Goal: Browse casually: Explore the website without a specific task or goal

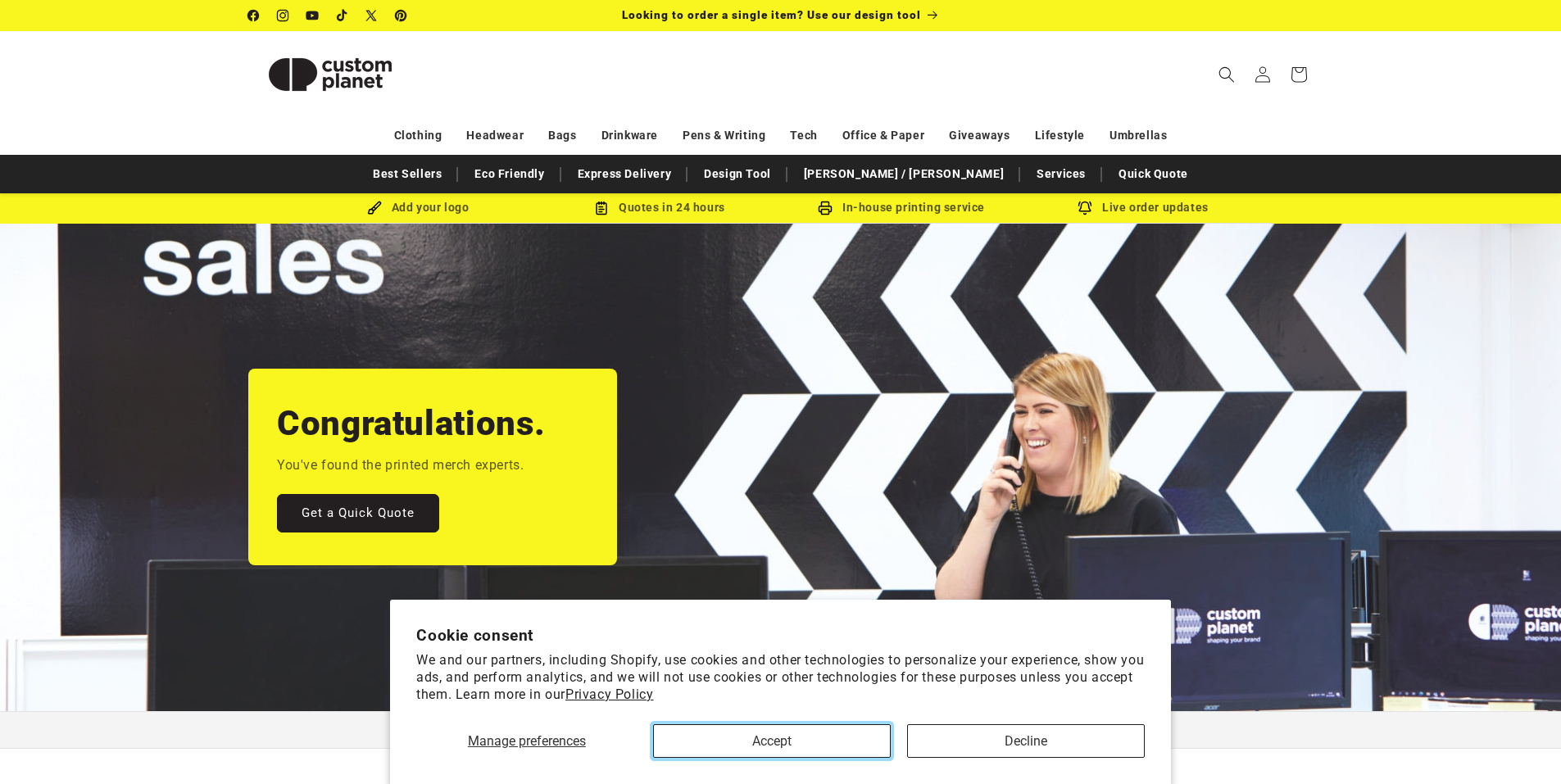
click at [821, 743] on button "Accept" at bounding box center [772, 742] width 238 height 34
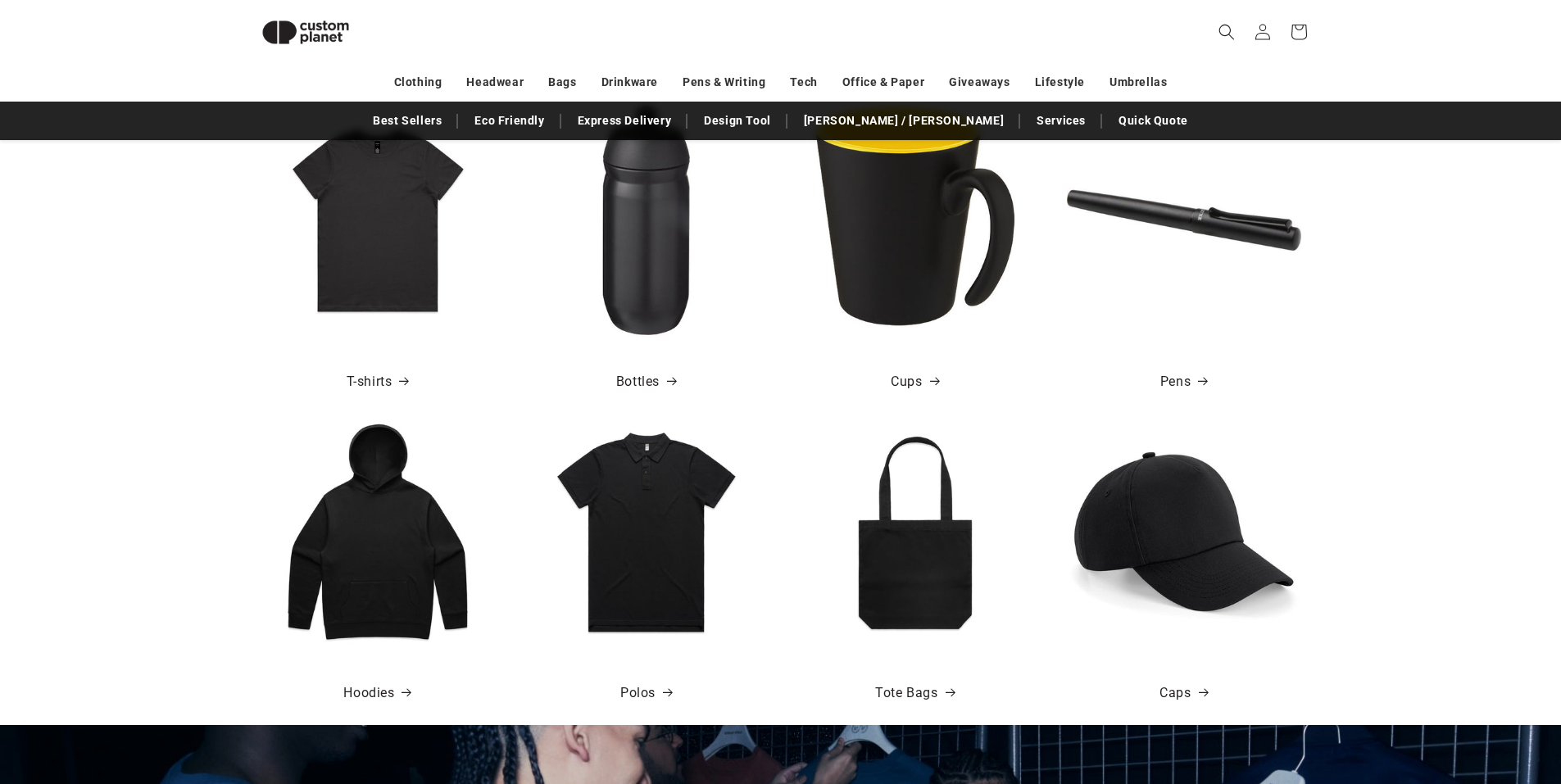
scroll to position [730, 0]
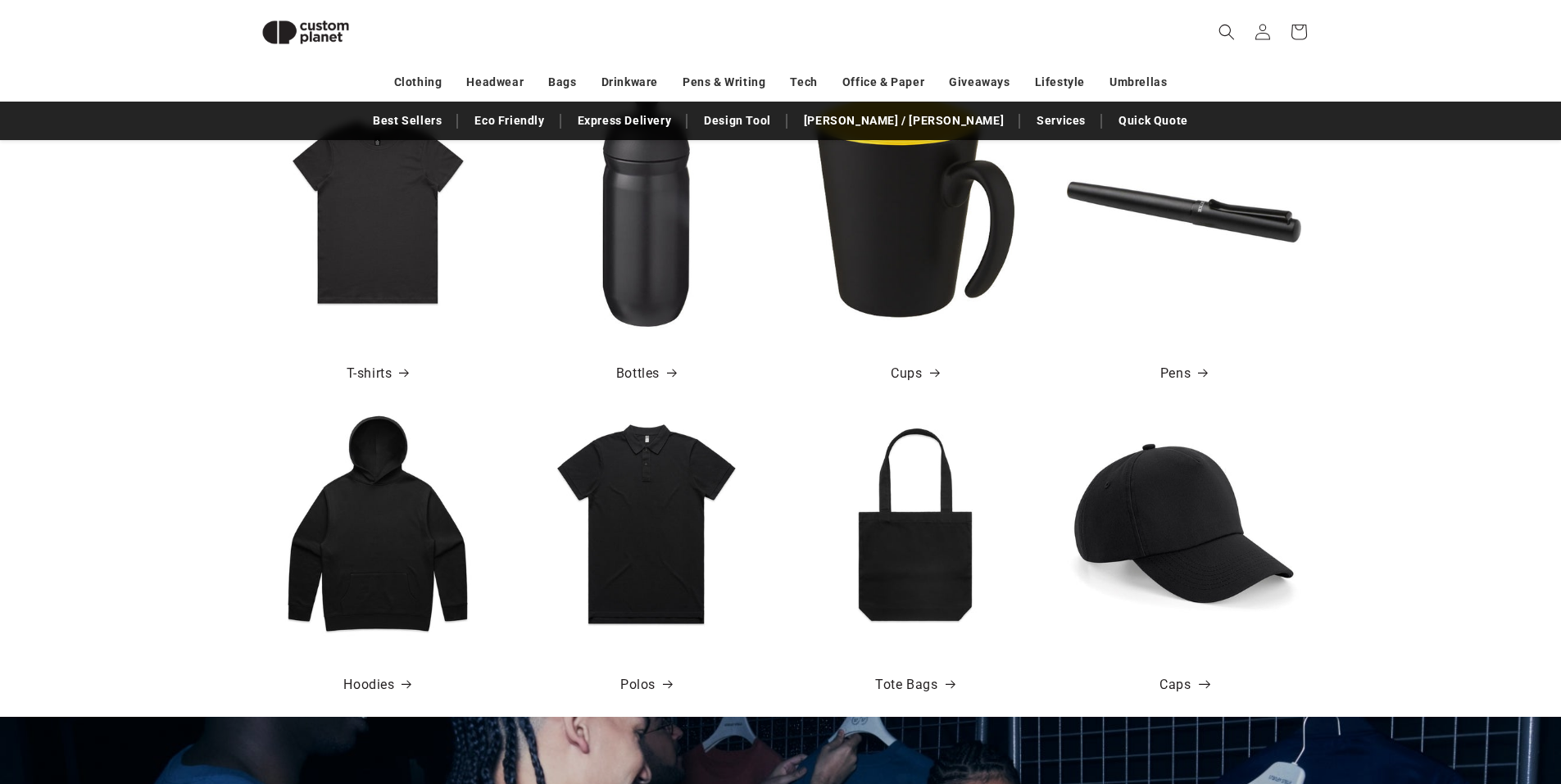
click at [1175, 682] on link "Caps" at bounding box center [1184, 685] width 48 height 24
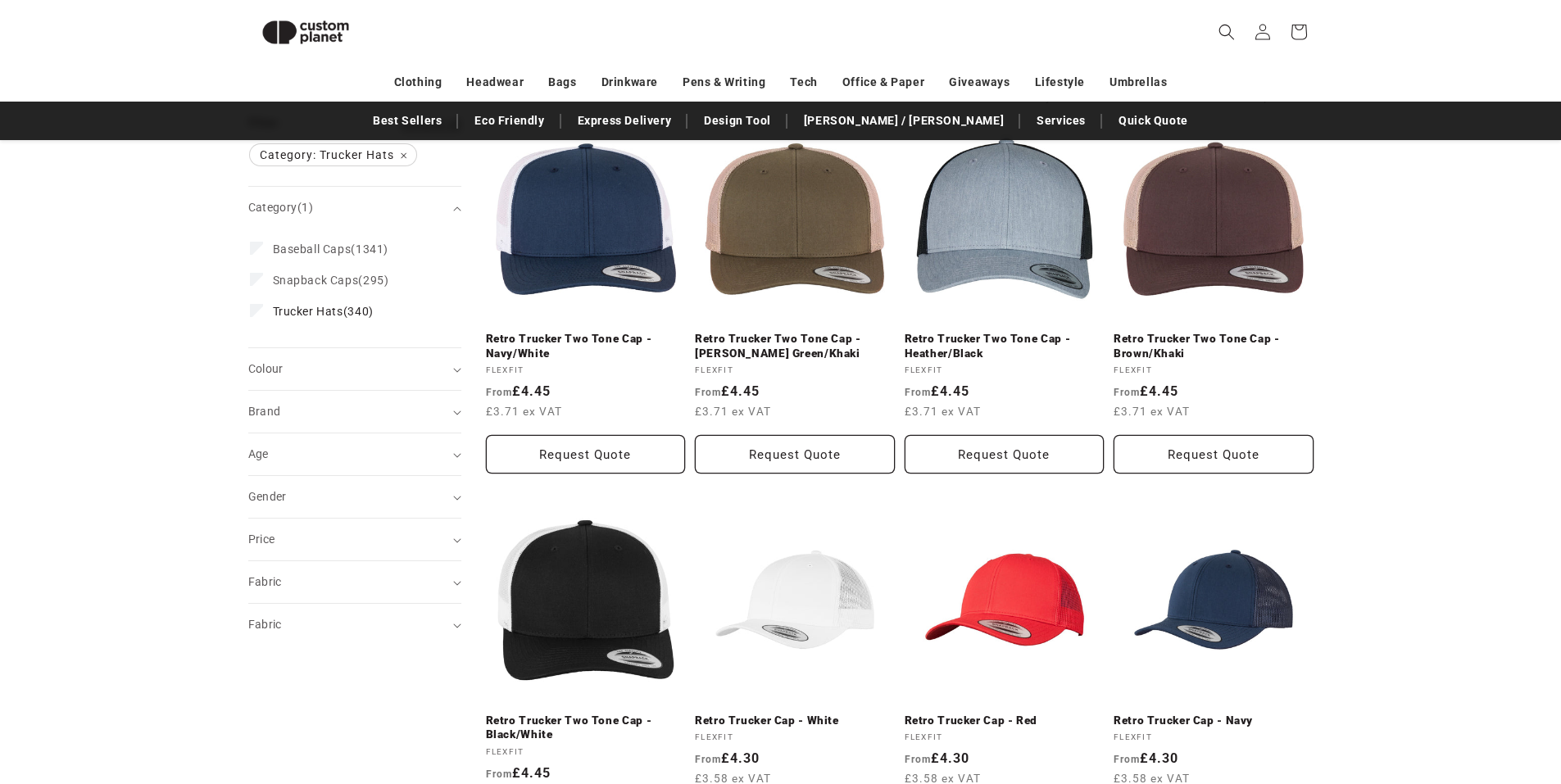
scroll to position [215, 0]
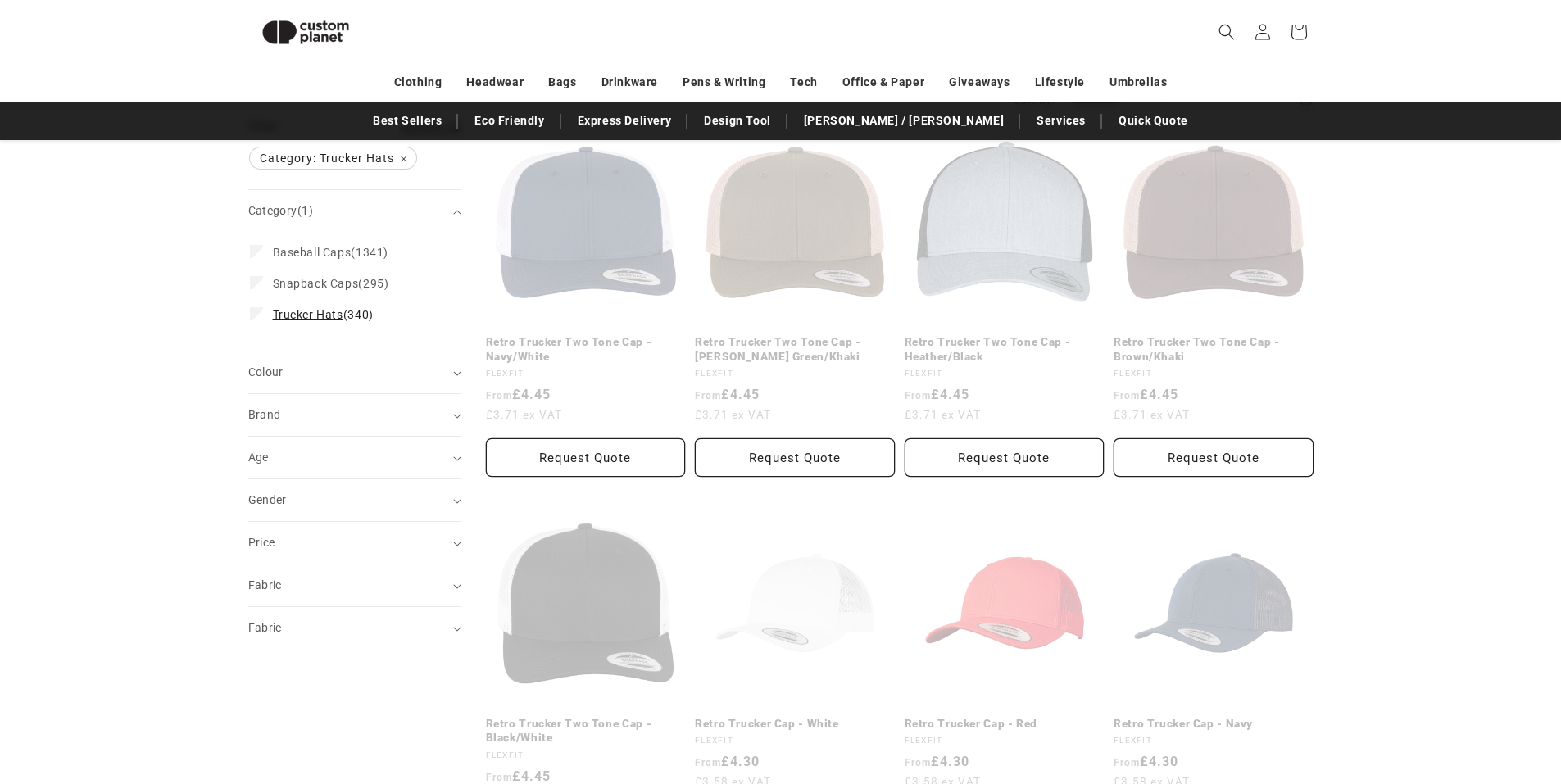
click at [257, 313] on icon at bounding box center [257, 313] width 9 height 6
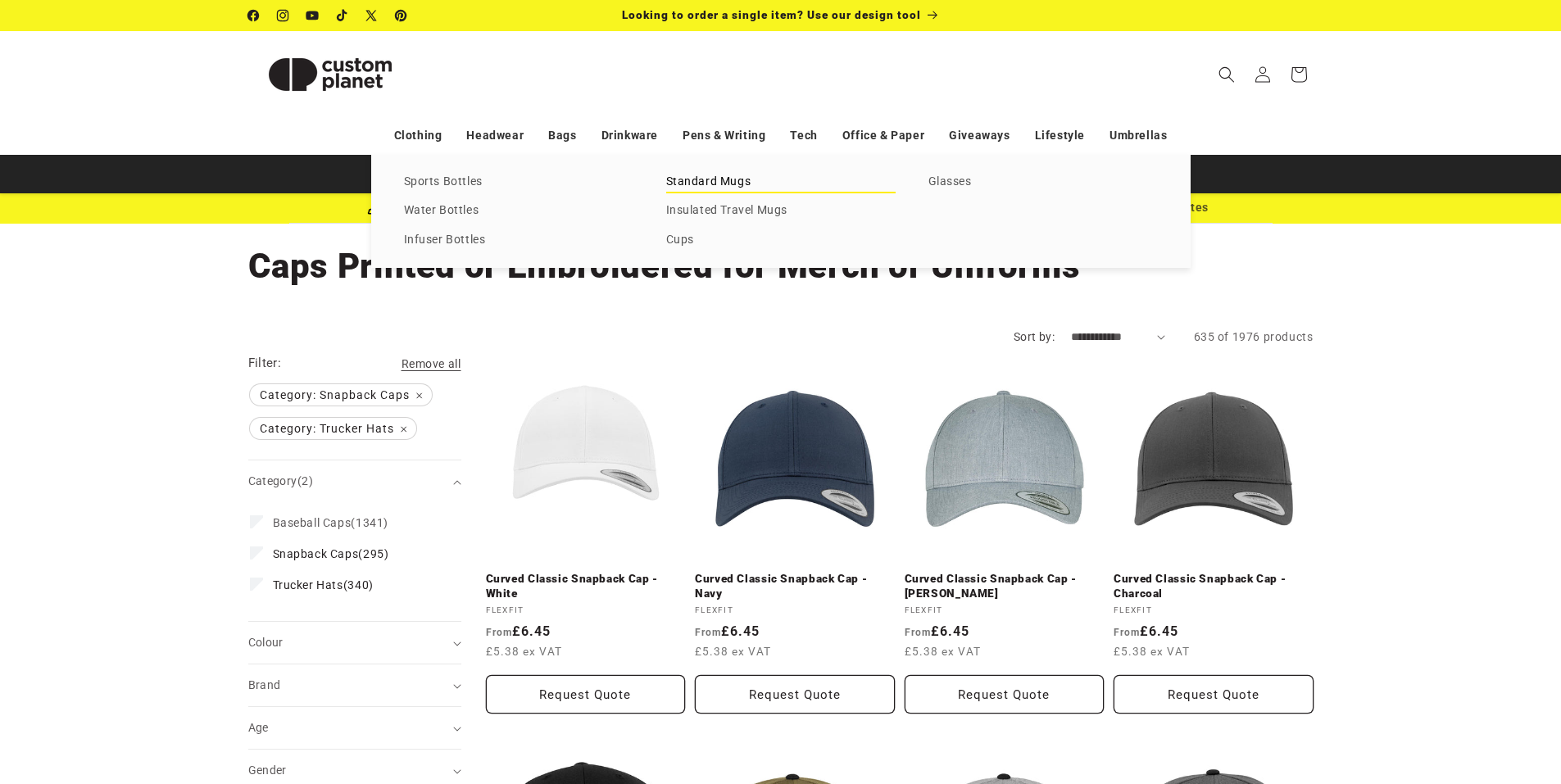
click at [687, 185] on link "Standard Mugs" at bounding box center [781, 183] width 229 height 22
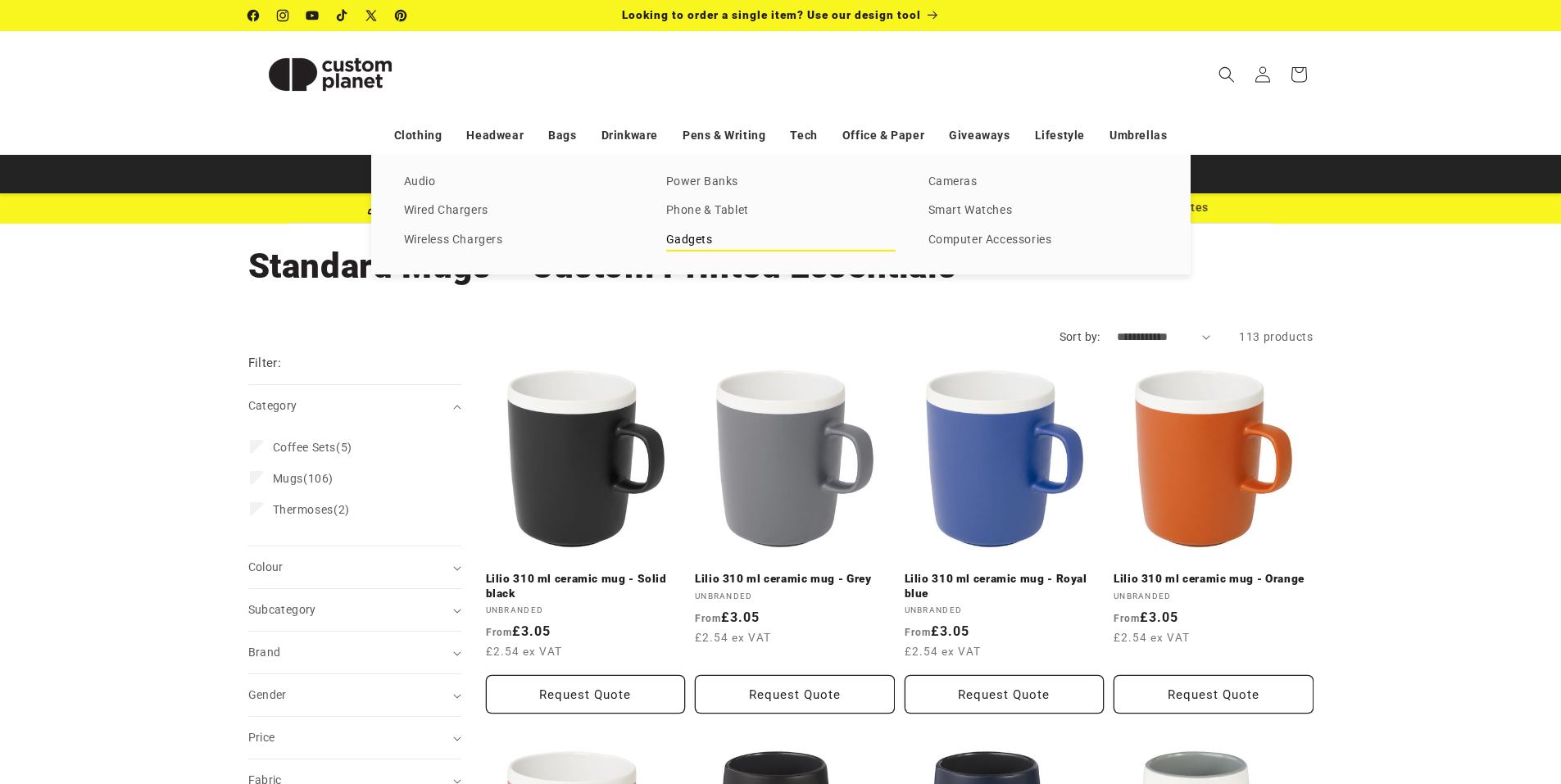
click at [684, 243] on link "Gadgets" at bounding box center [781, 240] width 229 height 22
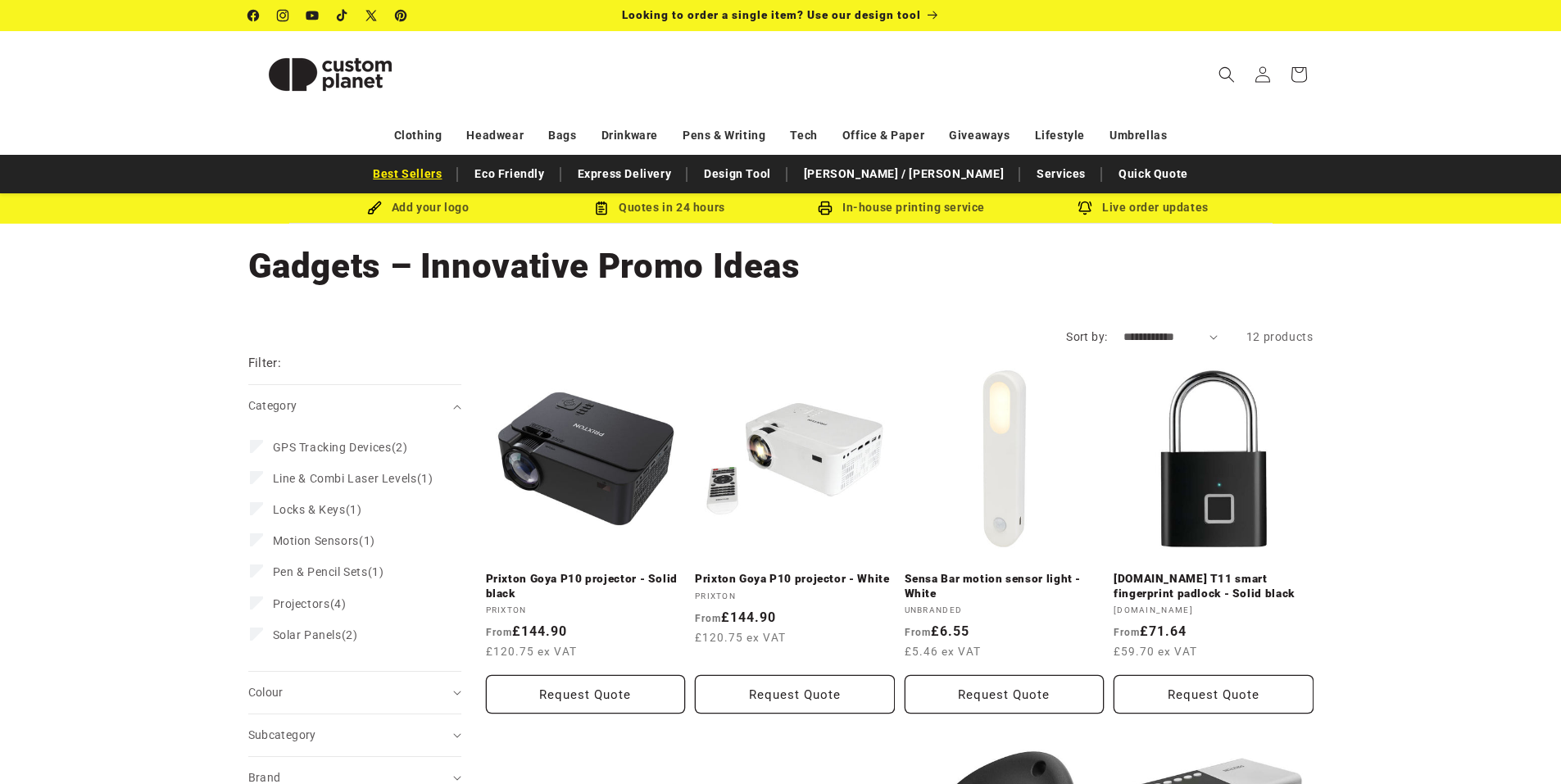
click at [450, 168] on link "Best Sellers" at bounding box center [407, 174] width 85 height 29
